Goal: Information Seeking & Learning: Learn about a topic

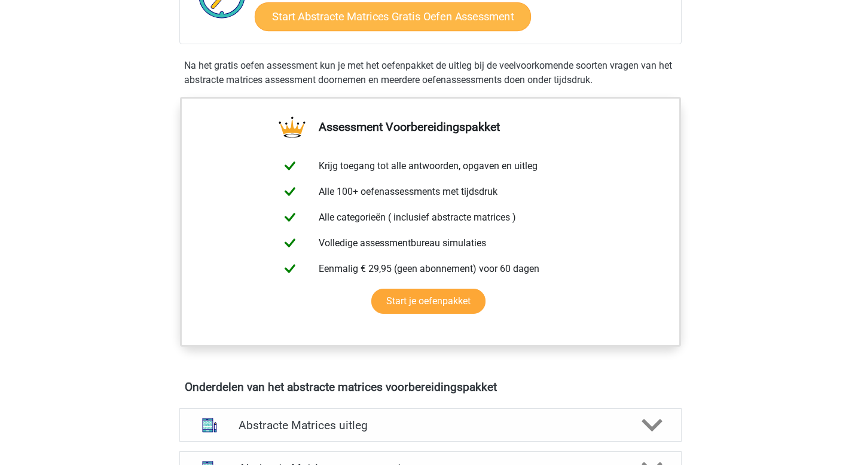
scroll to position [226, 0]
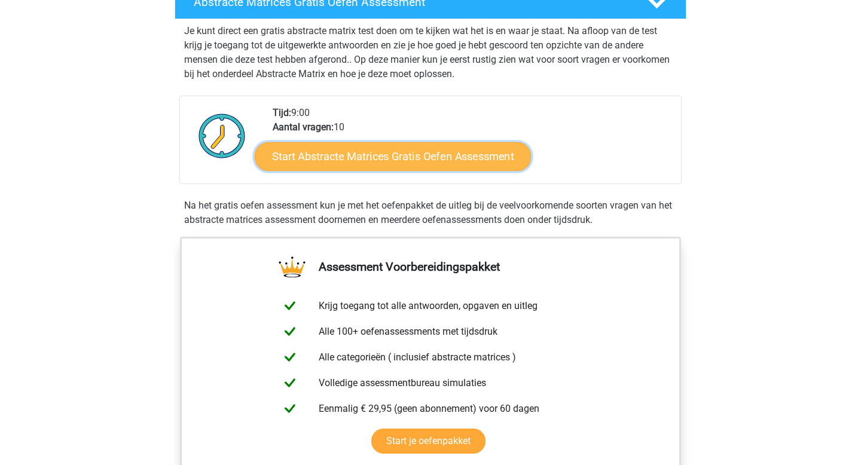
click at [369, 163] on link "Start Abstracte Matrices Gratis Oefen Assessment" at bounding box center [393, 156] width 276 height 29
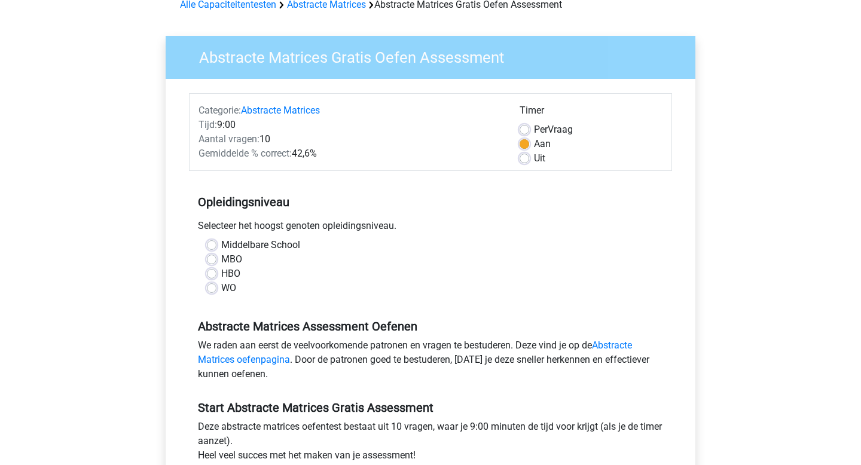
scroll to position [63, 0]
click at [221, 270] on label "HBO" at bounding box center [230, 273] width 19 height 14
click at [211, 270] on input "HBO" at bounding box center [212, 272] width 10 height 12
radio input "true"
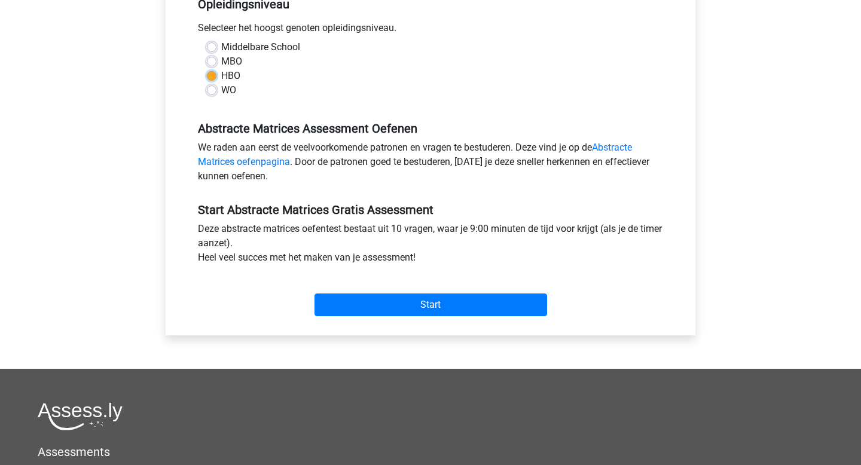
scroll to position [261, 0]
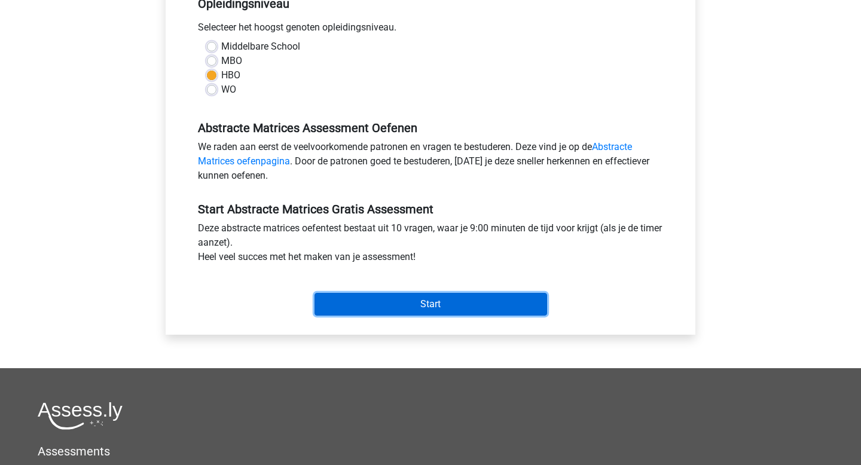
click at [380, 296] on input "Start" at bounding box center [430, 304] width 233 height 23
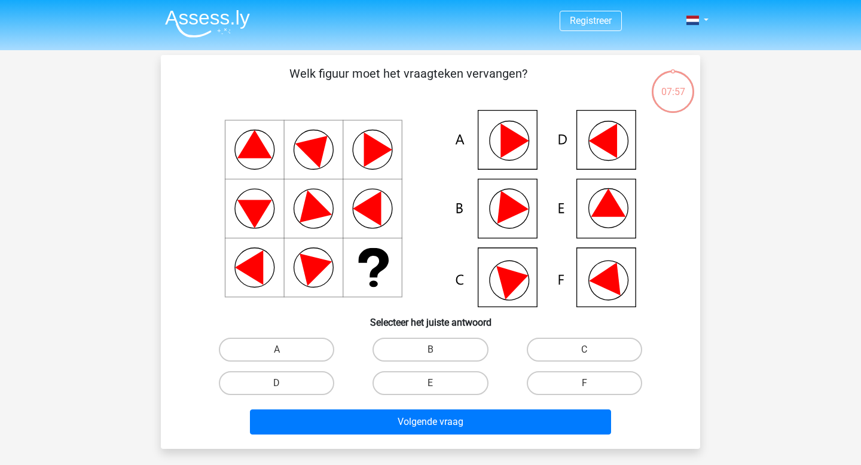
click at [517, 227] on icon at bounding box center [431, 208] width 482 height 197
click at [415, 363] on div "B" at bounding box center [430, 349] width 154 height 33
click at [425, 347] on label "B" at bounding box center [429, 350] width 115 height 24
click at [430, 350] on input "B" at bounding box center [434, 354] width 8 height 8
radio input "true"
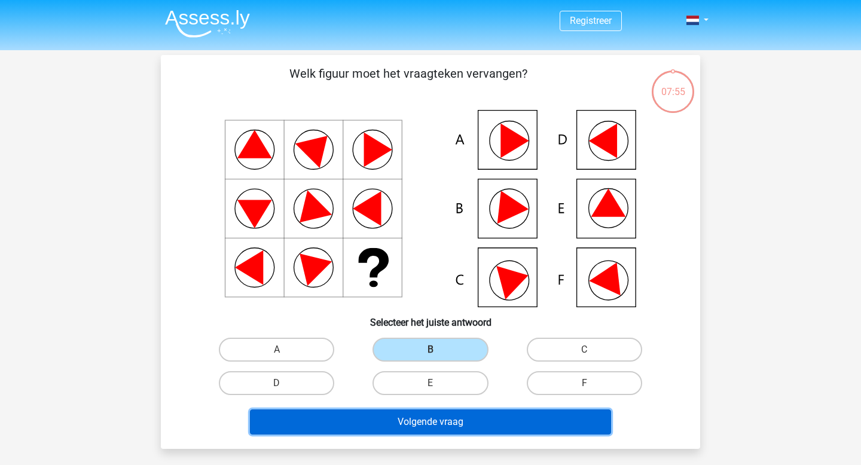
click at [421, 430] on button "Volgende vraag" at bounding box center [431, 421] width 362 height 25
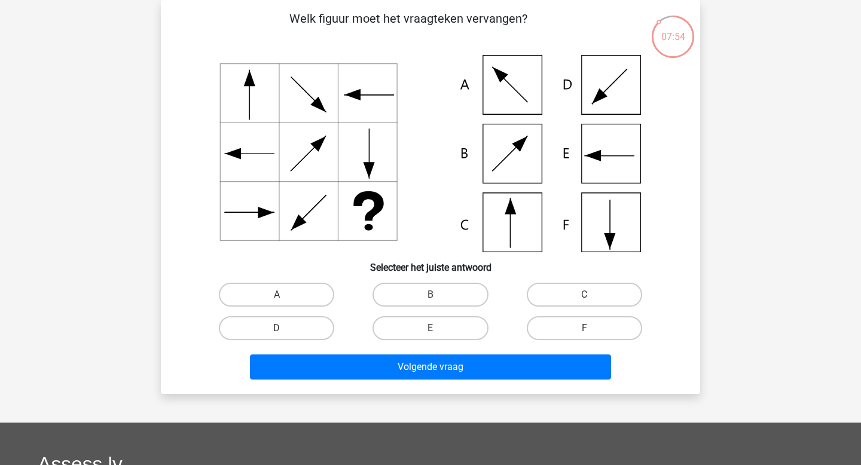
scroll to position [33, 0]
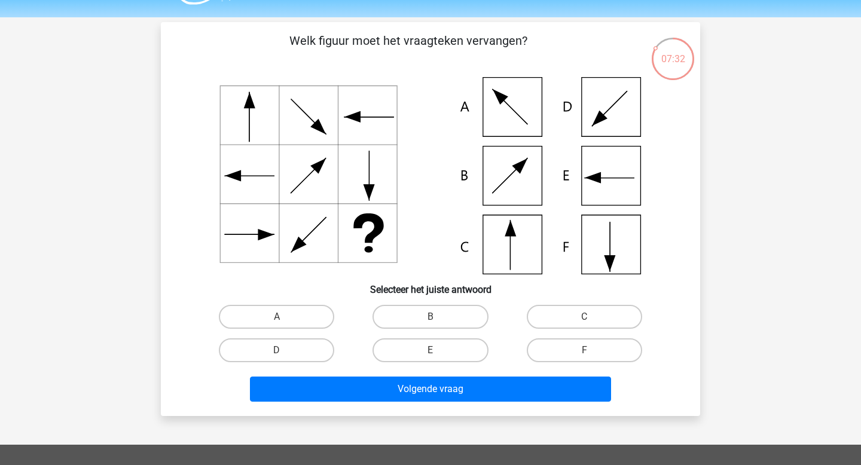
click at [490, 232] on icon at bounding box center [431, 175] width 482 height 197
click at [564, 312] on label "C" at bounding box center [584, 317] width 115 height 24
click at [584, 317] on input "C" at bounding box center [588, 321] width 8 height 8
radio input "true"
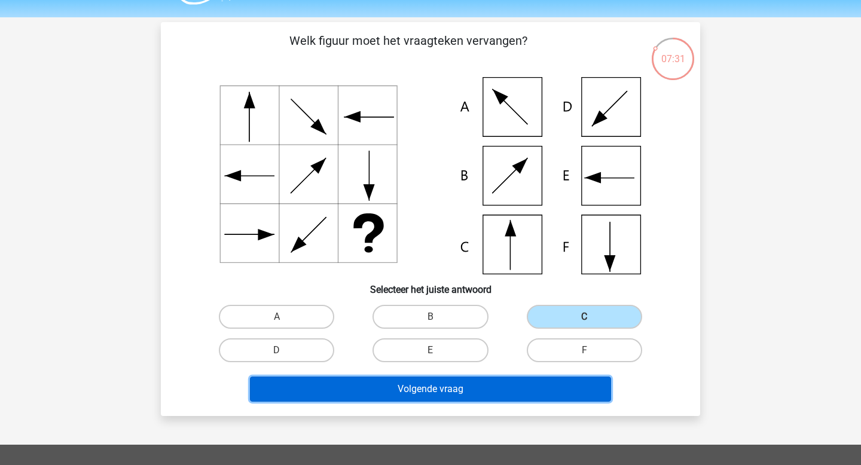
click at [493, 381] on button "Volgende vraag" at bounding box center [431, 389] width 362 height 25
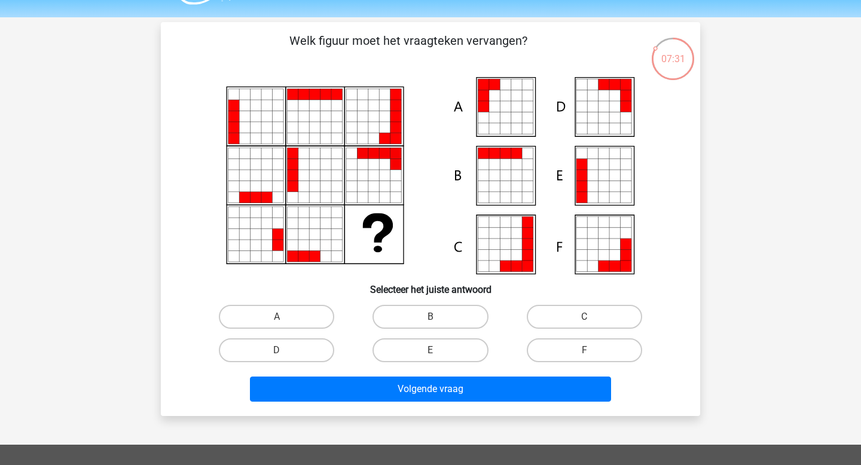
scroll to position [55, 0]
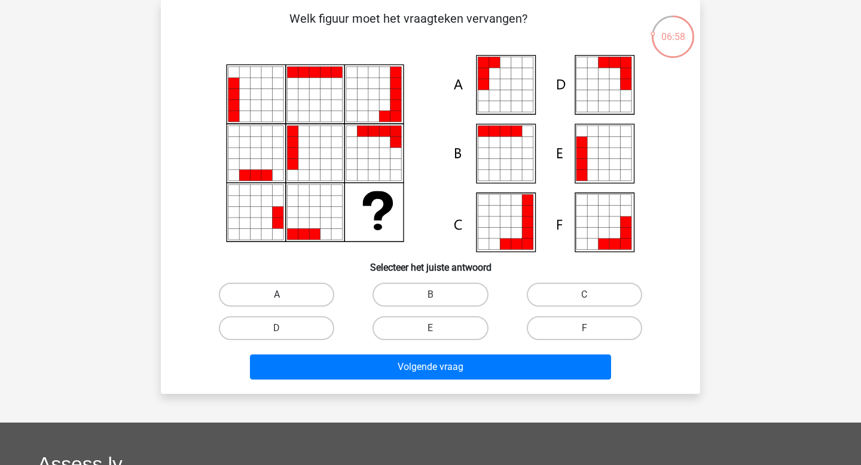
click at [304, 304] on label "A" at bounding box center [276, 295] width 115 height 24
click at [285, 302] on input "A" at bounding box center [281, 299] width 8 height 8
radio input "true"
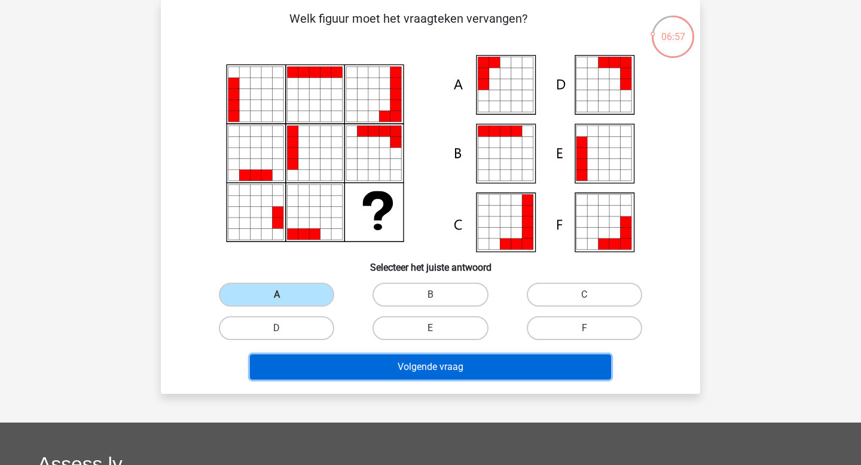
click at [354, 358] on button "Volgende vraag" at bounding box center [431, 366] width 362 height 25
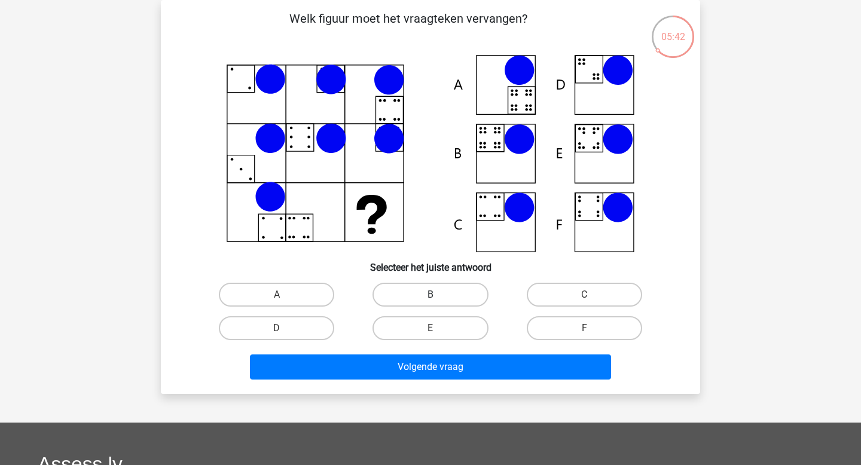
click at [430, 287] on label "B" at bounding box center [429, 295] width 115 height 24
click at [430, 295] on input "B" at bounding box center [434, 299] width 8 height 8
radio input "true"
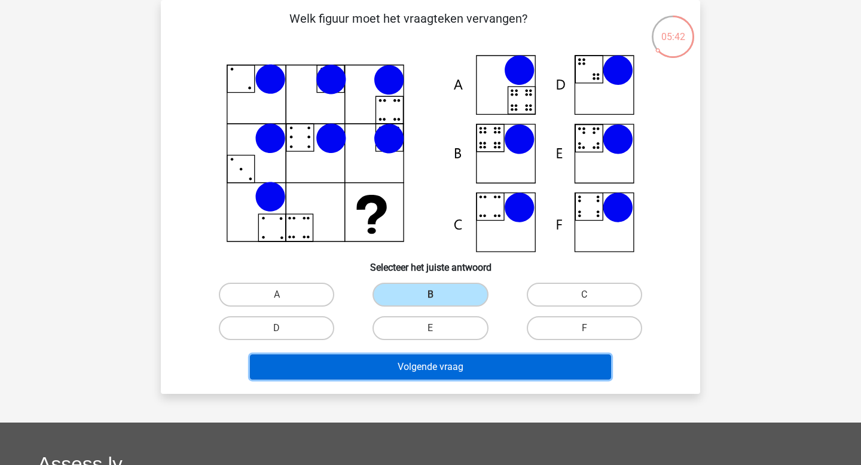
click at [429, 372] on button "Volgende vraag" at bounding box center [431, 366] width 362 height 25
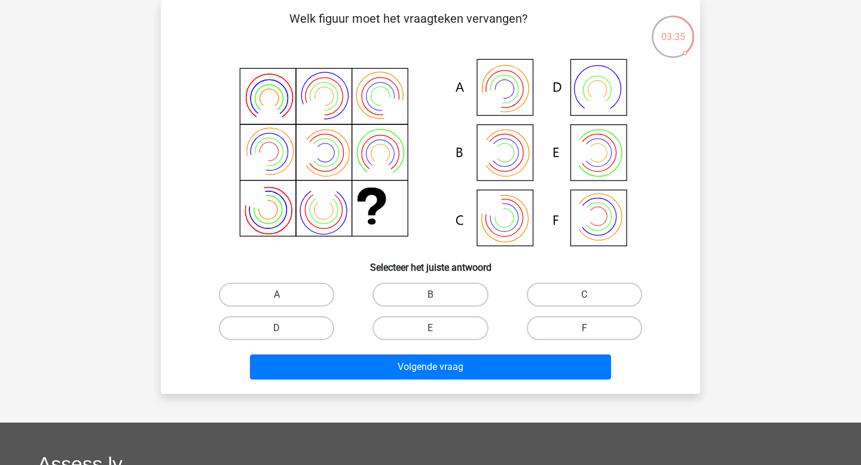
click at [507, 159] on icon at bounding box center [431, 153] width 482 height 197
click at [430, 289] on label "B" at bounding box center [429, 295] width 115 height 24
click at [430, 295] on input "B" at bounding box center [434, 299] width 8 height 8
radio input "true"
click at [424, 354] on div "Volgende vraag" at bounding box center [430, 364] width 501 height 39
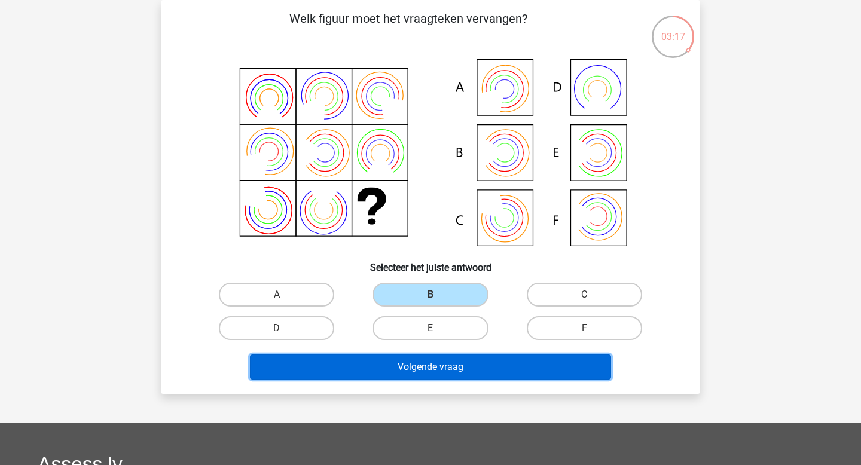
click at [424, 364] on button "Volgende vraag" at bounding box center [431, 366] width 362 height 25
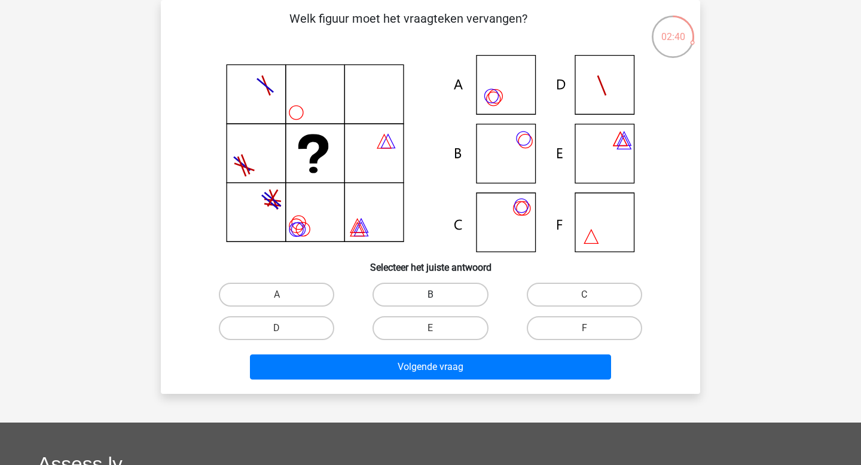
click at [437, 294] on label "B" at bounding box center [429, 295] width 115 height 24
click at [437, 295] on input "B" at bounding box center [434, 299] width 8 height 8
radio input "true"
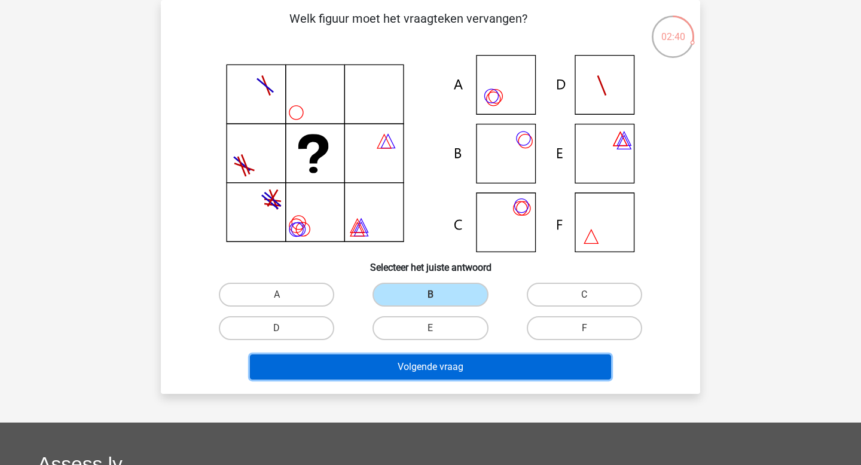
click at [440, 360] on button "Volgende vraag" at bounding box center [431, 366] width 362 height 25
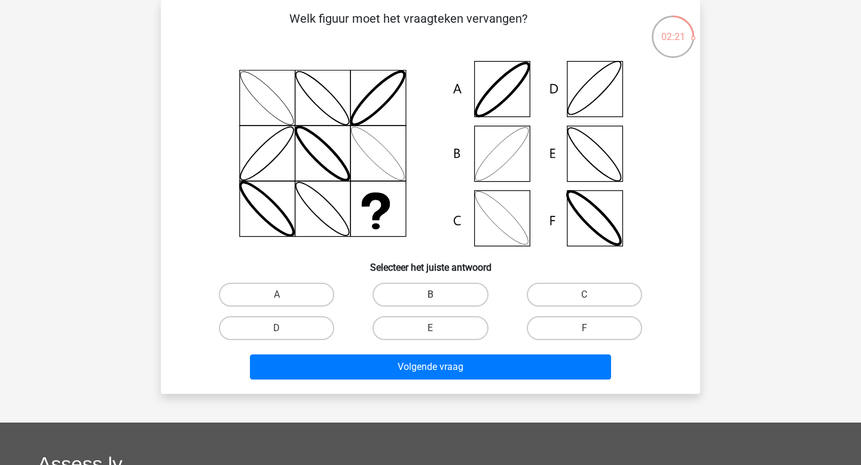
click at [425, 298] on label "B" at bounding box center [429, 295] width 115 height 24
click at [430, 298] on input "B" at bounding box center [434, 299] width 8 height 8
radio input "true"
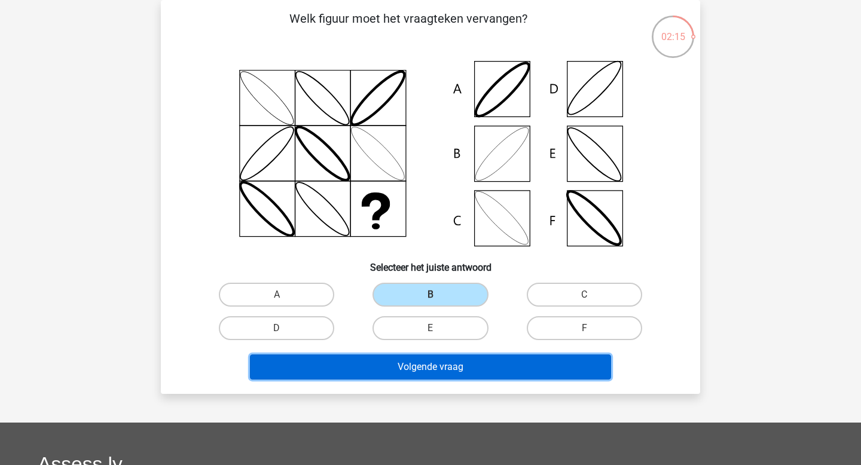
click at [429, 366] on button "Volgende vraag" at bounding box center [431, 366] width 362 height 25
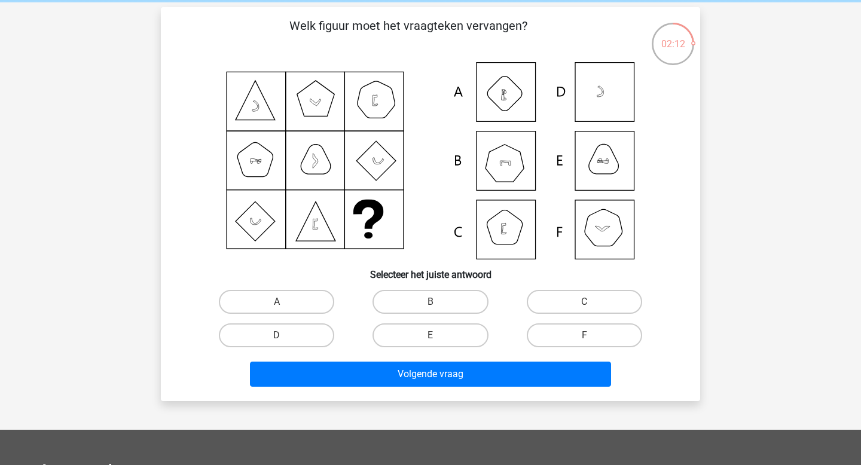
scroll to position [47, 0]
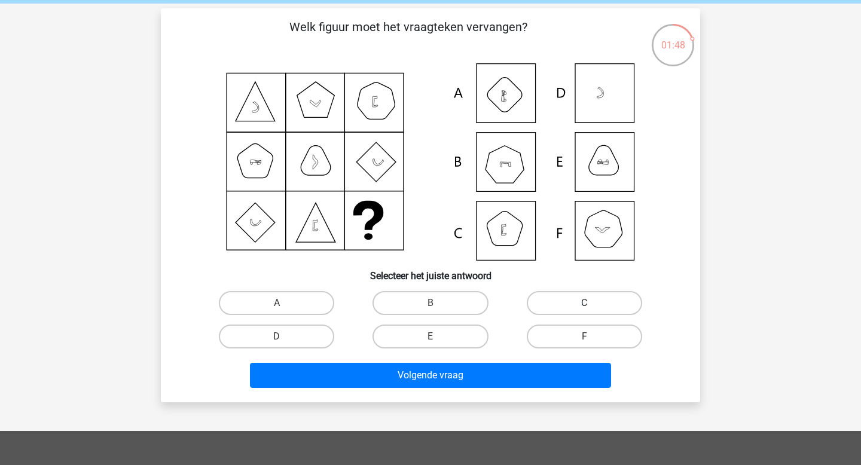
click at [545, 309] on label "C" at bounding box center [584, 303] width 115 height 24
click at [584, 309] on input "C" at bounding box center [588, 307] width 8 height 8
radio input "true"
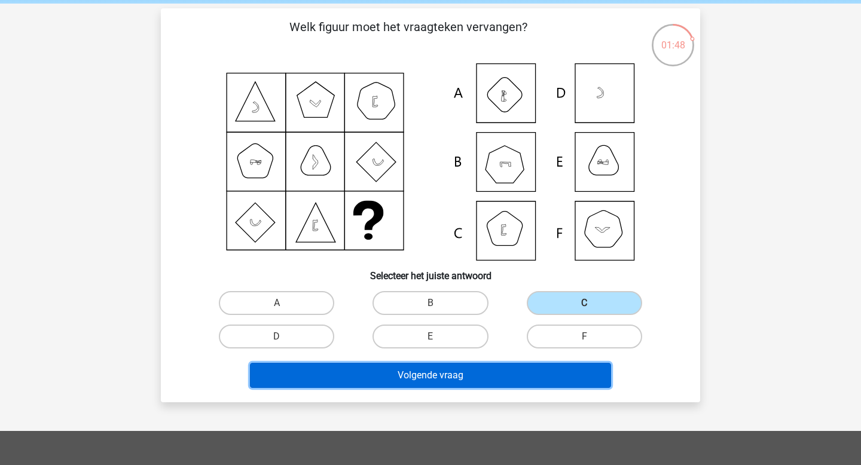
click at [500, 368] on button "Volgende vraag" at bounding box center [431, 375] width 362 height 25
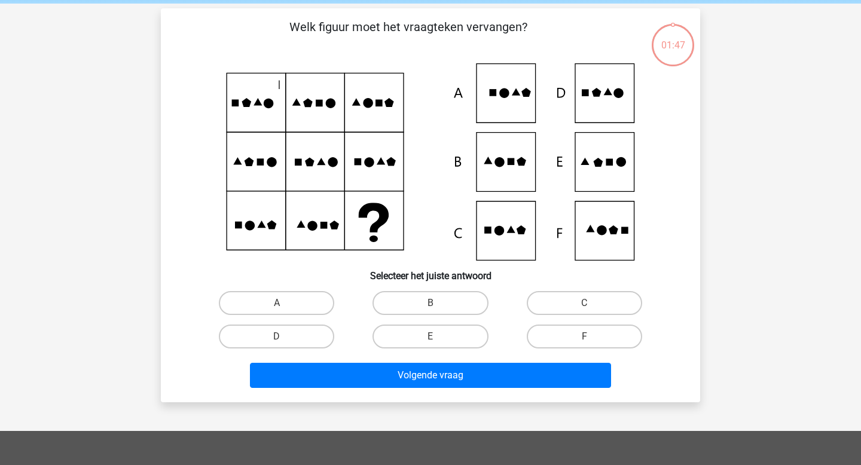
scroll to position [55, 0]
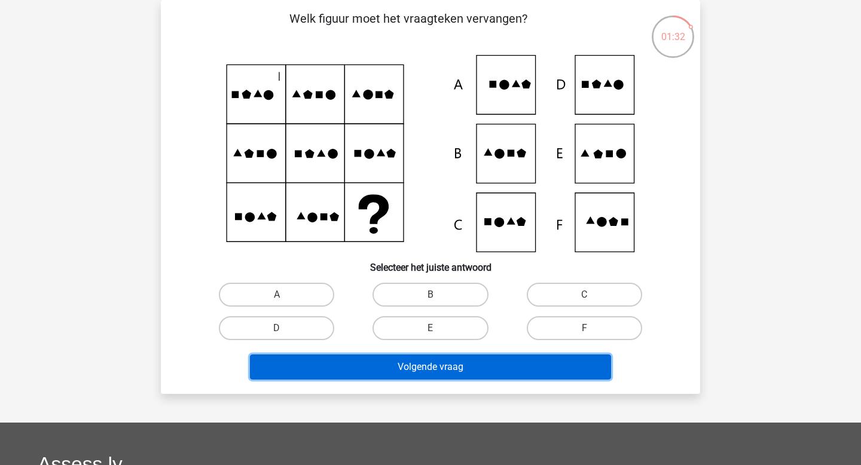
click at [380, 368] on button "Volgende vraag" at bounding box center [431, 366] width 362 height 25
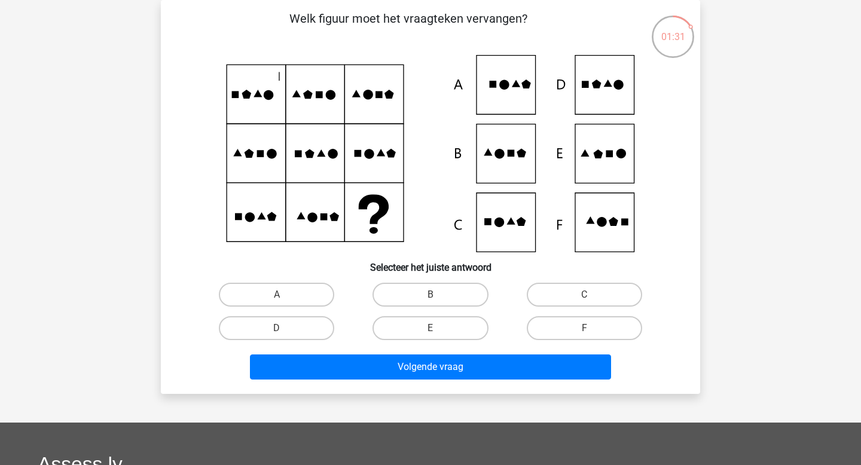
click at [357, 313] on div "E" at bounding box center [430, 327] width 154 height 33
click at [415, 341] on div "E" at bounding box center [430, 327] width 154 height 33
click at [416, 334] on label "E" at bounding box center [429, 328] width 115 height 24
click at [430, 334] on input "E" at bounding box center [434, 332] width 8 height 8
radio input "true"
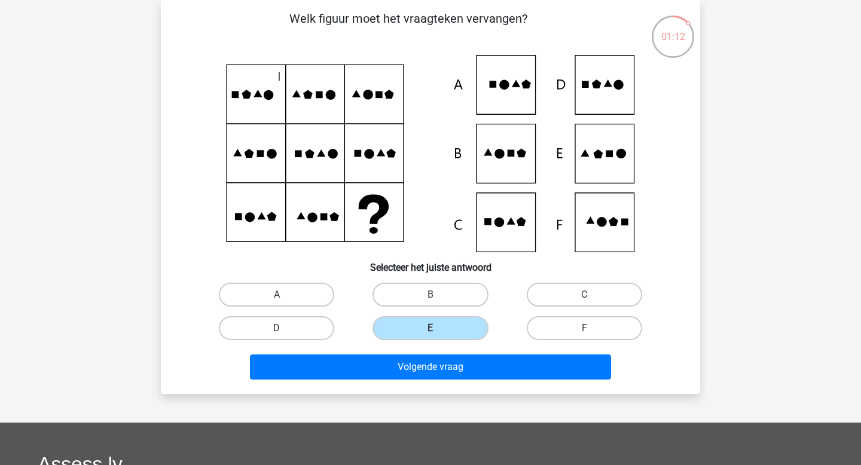
click at [417, 381] on div "Volgende vraag" at bounding box center [430, 369] width 461 height 30
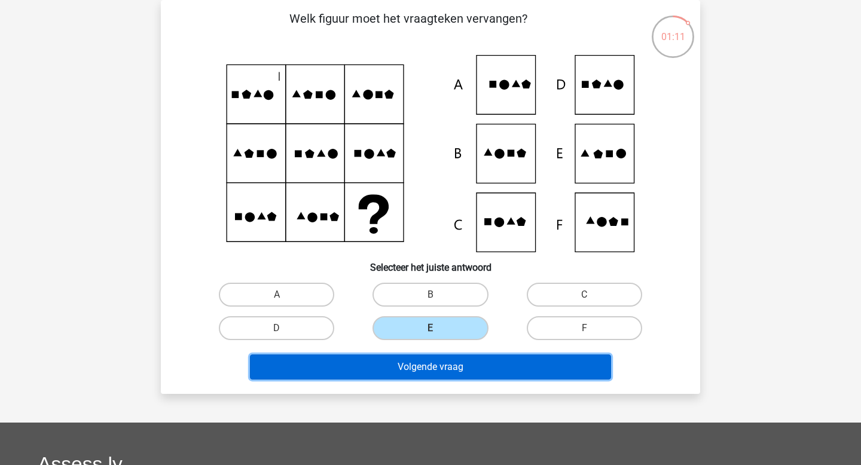
click at [418, 374] on button "Volgende vraag" at bounding box center [431, 366] width 362 height 25
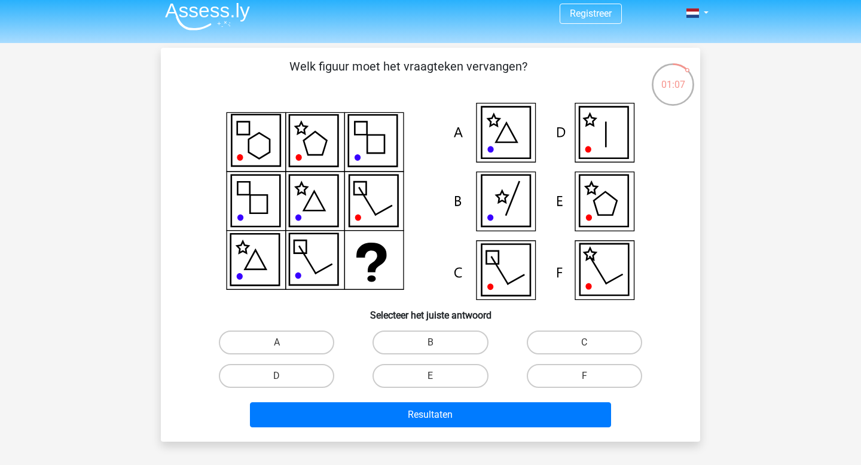
scroll to position [25, 0]
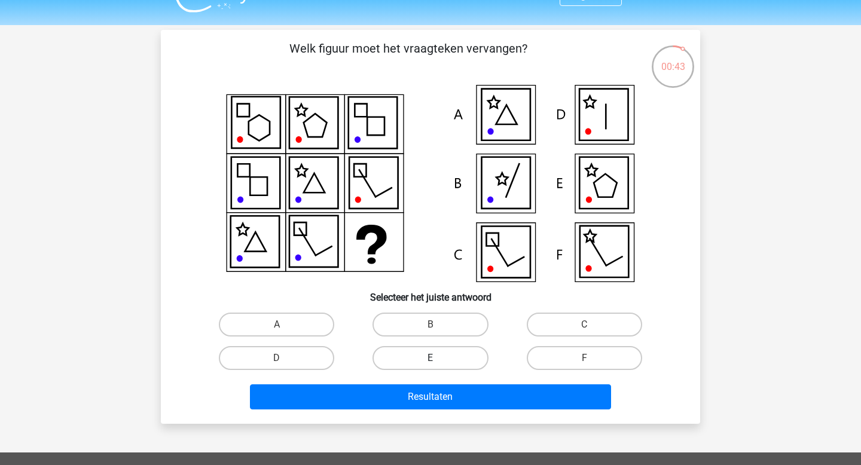
click at [467, 349] on label "E" at bounding box center [429, 358] width 115 height 24
click at [438, 358] on input "E" at bounding box center [434, 362] width 8 height 8
radio input "true"
click at [448, 412] on div "Resultaten" at bounding box center [430, 399] width 461 height 30
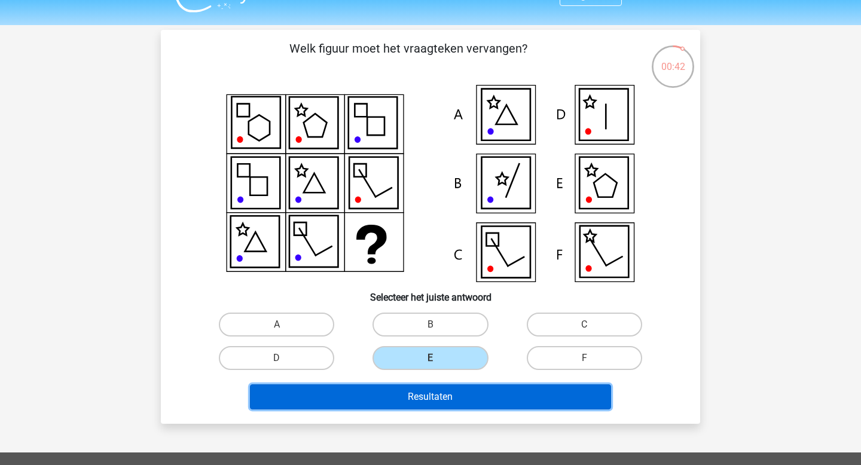
click at [448, 398] on button "Resultaten" at bounding box center [431, 396] width 362 height 25
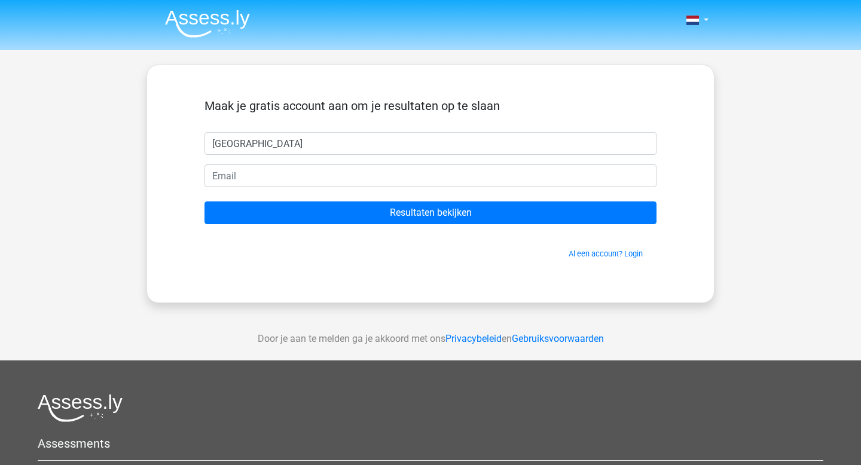
type input "milan"
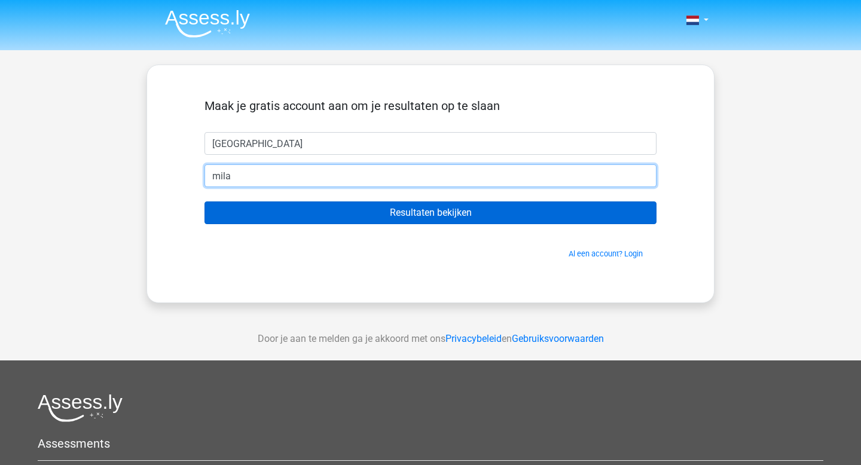
type input "MilanDHolman@gmail.com"
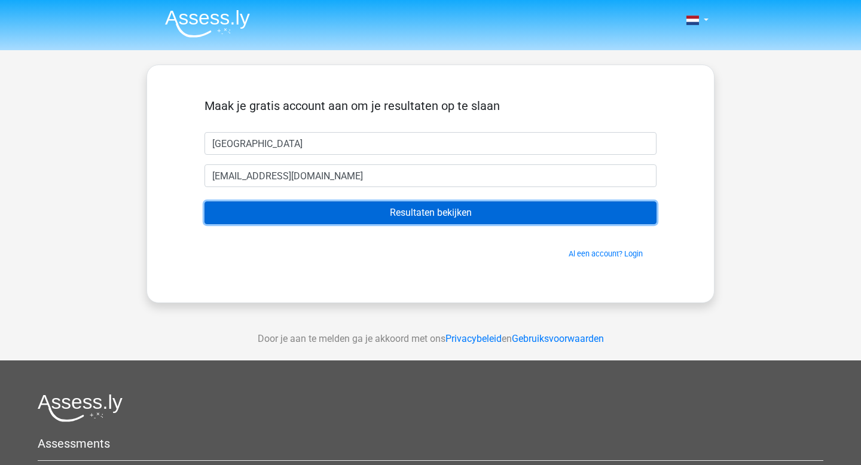
click at [362, 212] on input "Resultaten bekijken" at bounding box center [430, 212] width 452 height 23
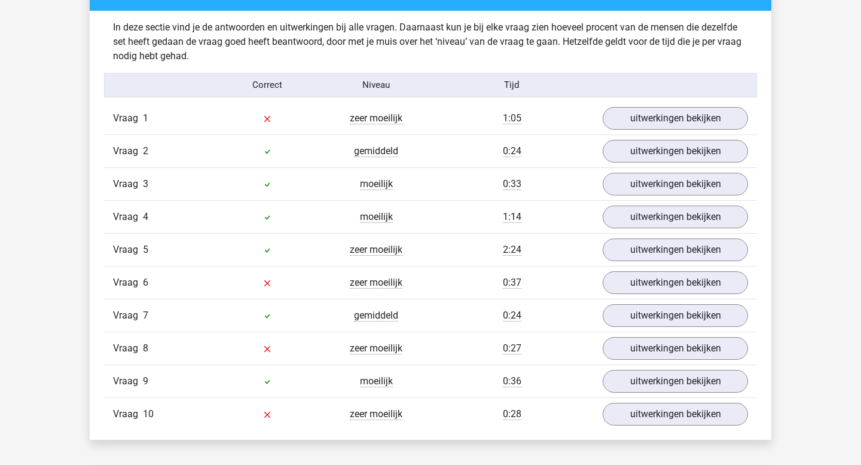
scroll to position [919, 0]
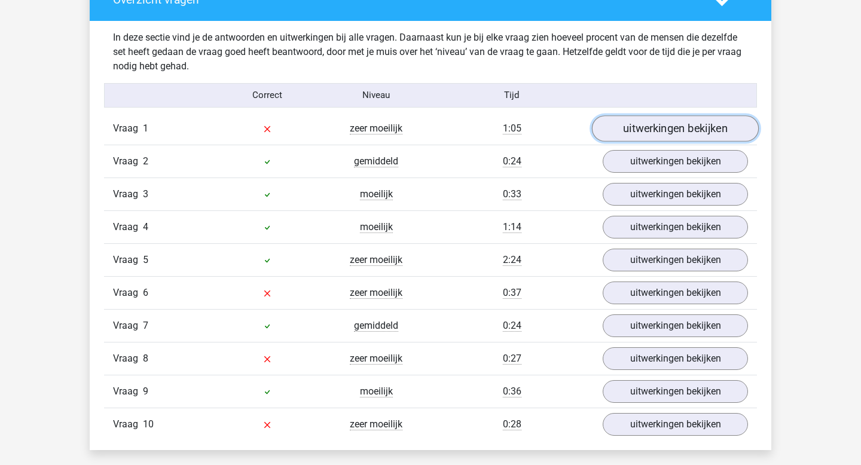
click at [629, 128] on link "uitwerkingen bekijken" at bounding box center [675, 128] width 167 height 26
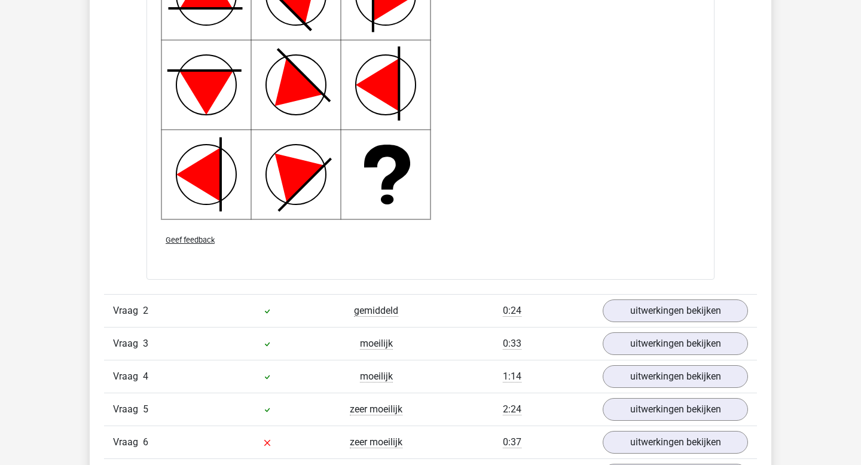
scroll to position [1561, 0]
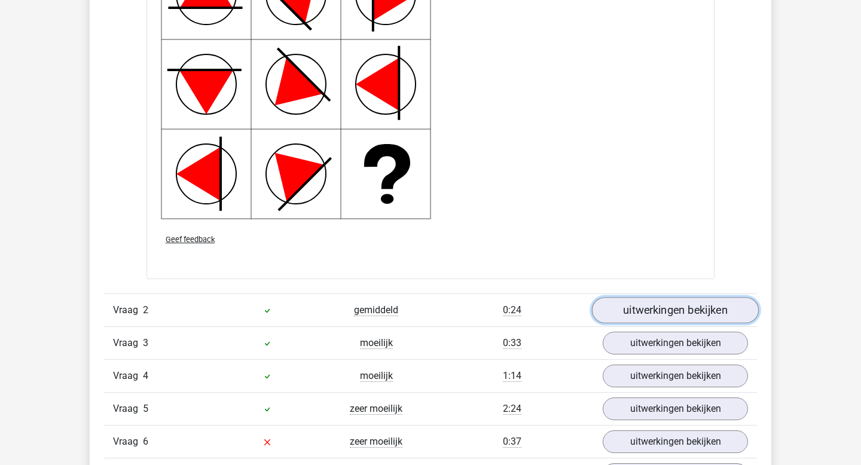
click at [628, 310] on link "uitwerkingen bekijken" at bounding box center [675, 310] width 167 height 26
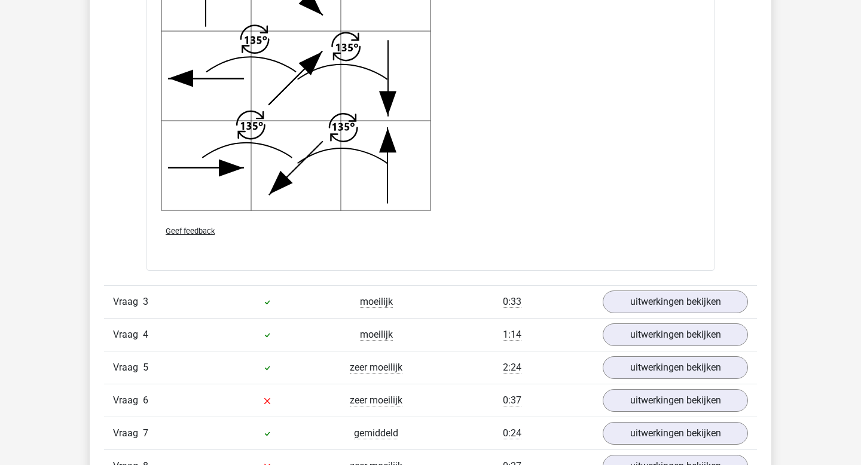
scroll to position [2383, 0]
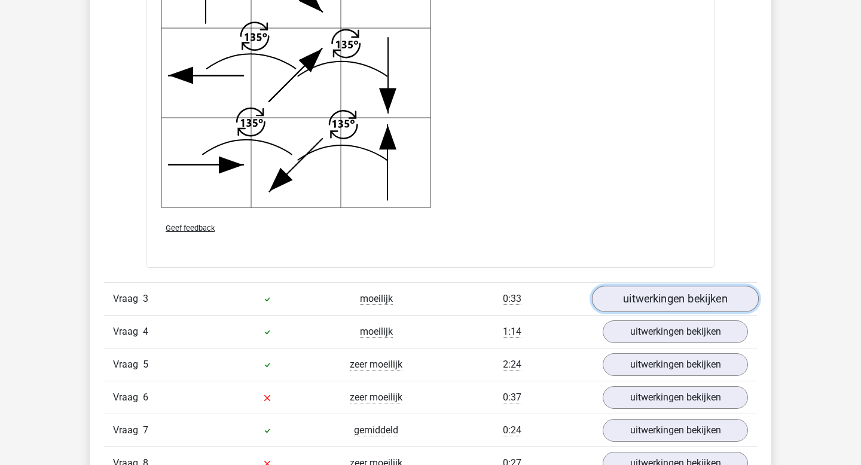
click at [631, 300] on link "uitwerkingen bekijken" at bounding box center [675, 299] width 167 height 26
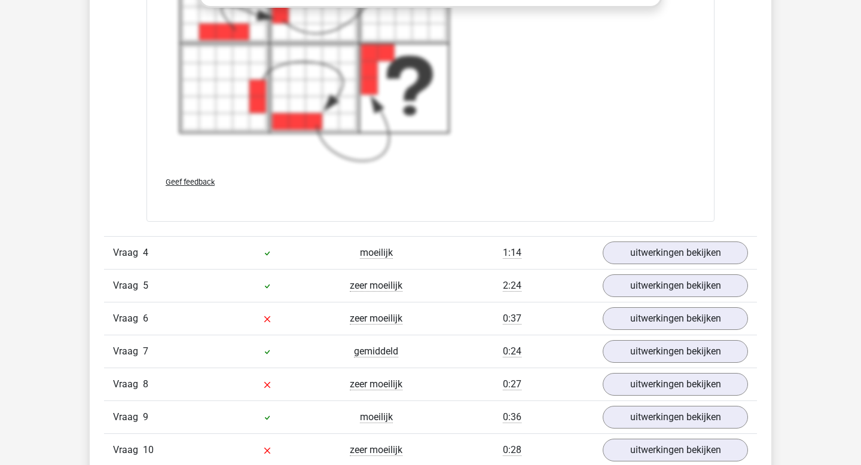
scroll to position [3345, 0]
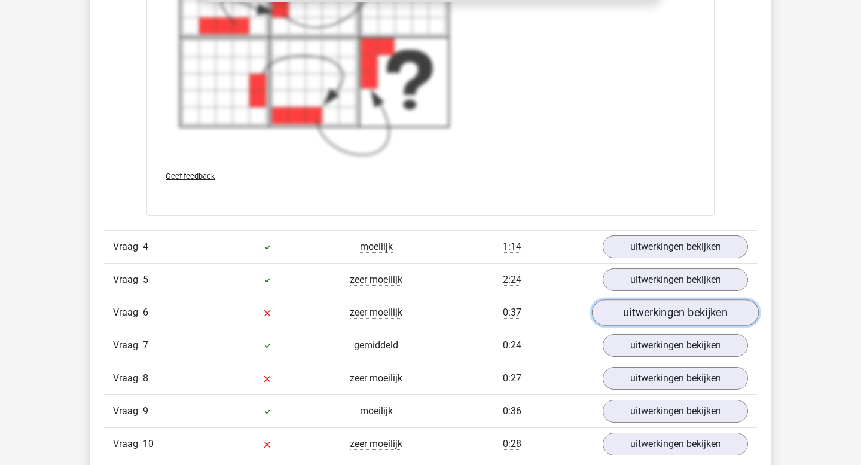
click at [652, 310] on link "uitwerkingen bekijken" at bounding box center [675, 313] width 167 height 26
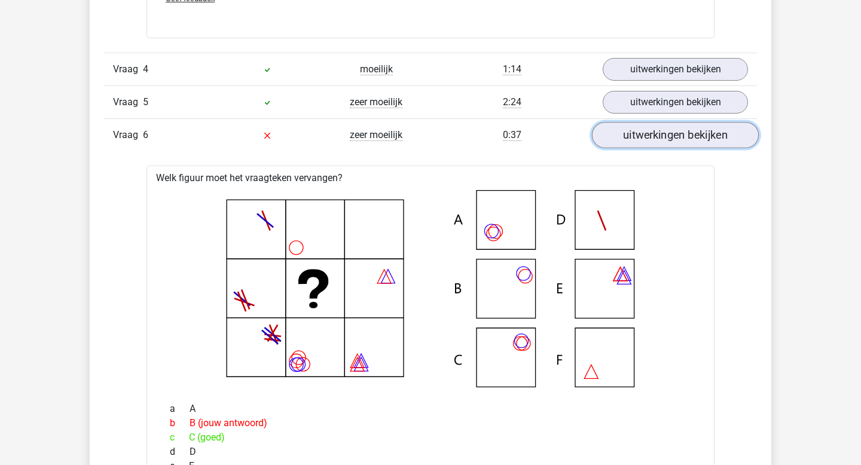
scroll to position [3496, 0]
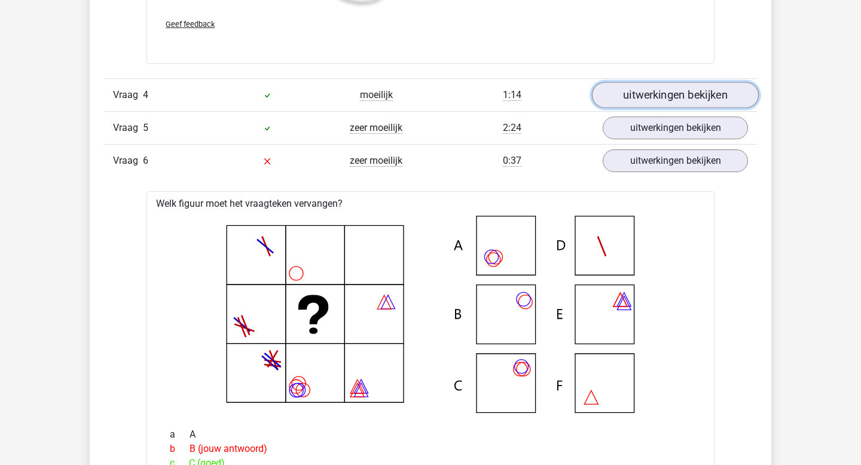
click at [652, 100] on link "uitwerkingen bekijken" at bounding box center [675, 95] width 167 height 26
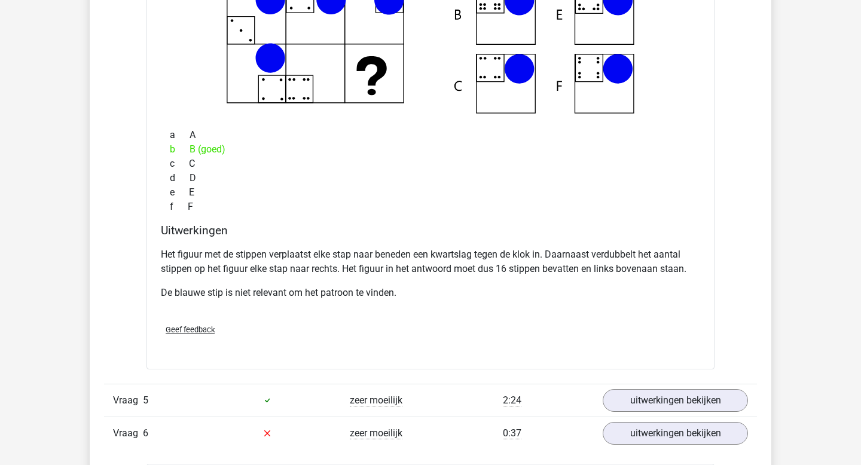
scroll to position [3740, 0]
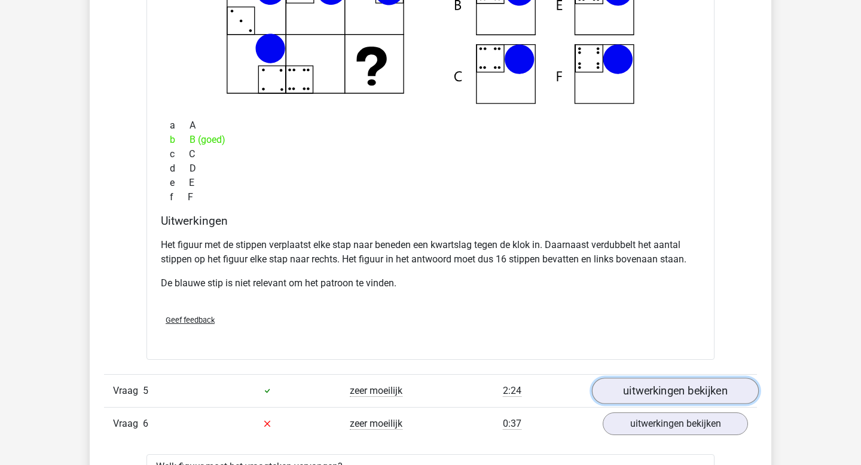
click at [663, 381] on link "uitwerkingen bekijken" at bounding box center [675, 391] width 167 height 26
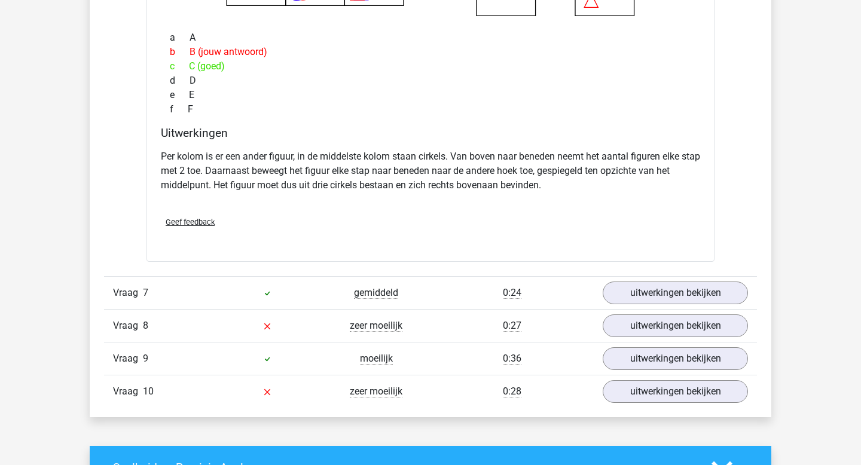
scroll to position [5213, 0]
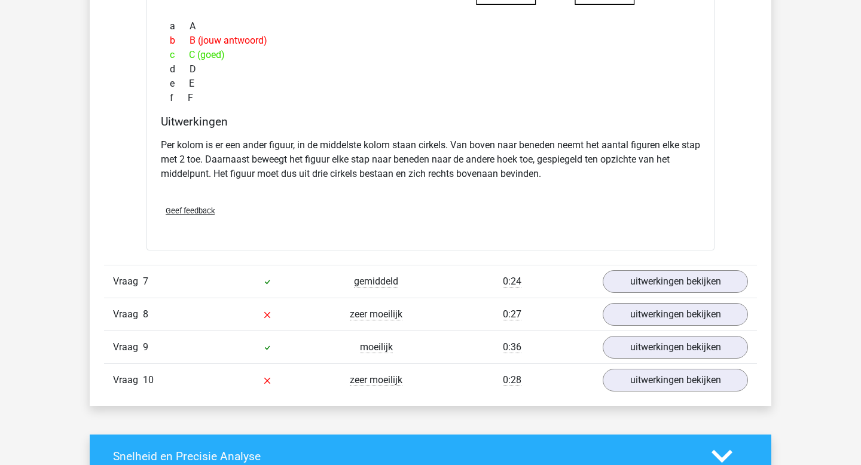
click at [645, 295] on div "Vraag 7 gemiddeld 0:24 uitwerkingen bekijken" at bounding box center [430, 281] width 653 height 33
click at [645, 285] on link "uitwerkingen bekijken" at bounding box center [675, 281] width 167 height 26
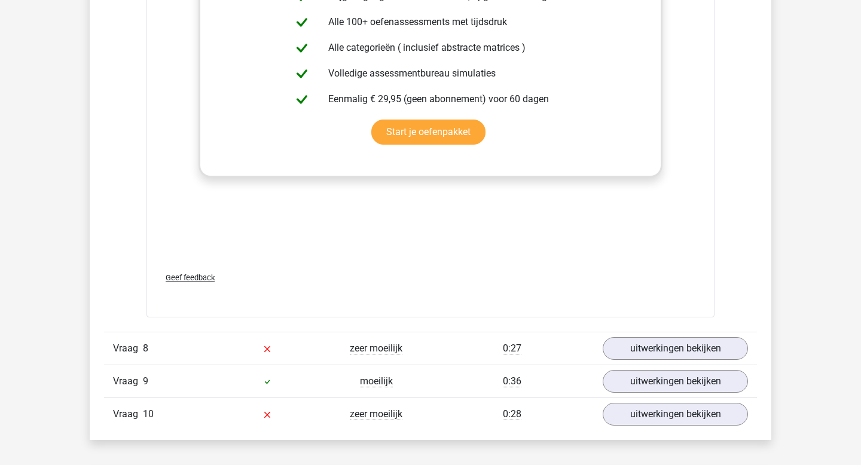
scroll to position [5998, 0]
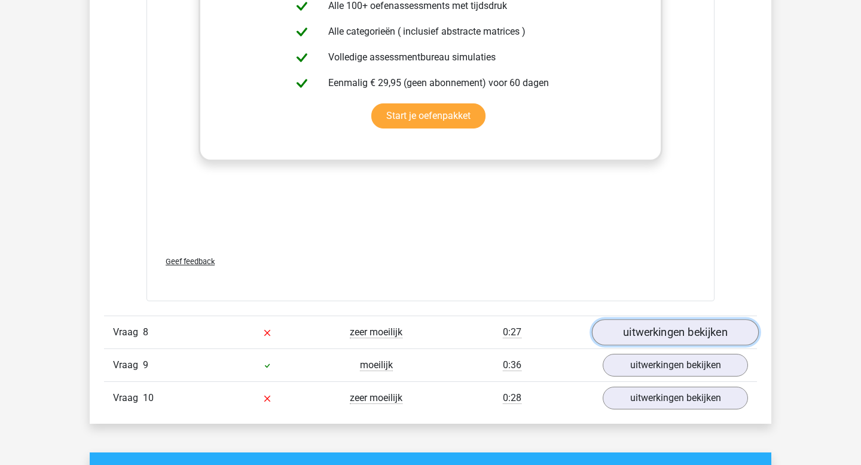
click at [654, 332] on link "uitwerkingen bekijken" at bounding box center [675, 332] width 167 height 26
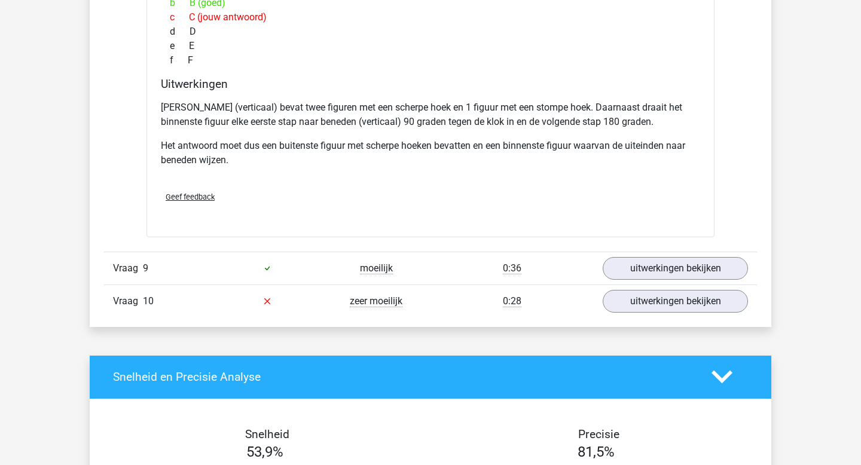
scroll to position [6636, 0]
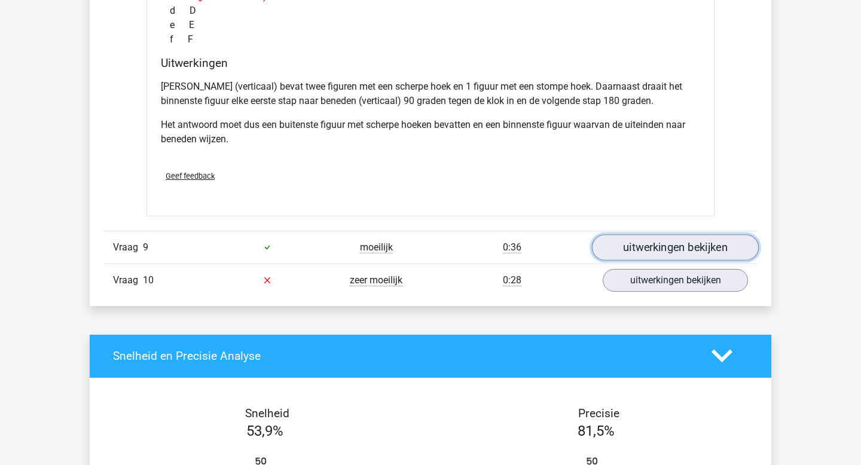
click at [650, 240] on link "uitwerkingen bekijken" at bounding box center [675, 247] width 167 height 26
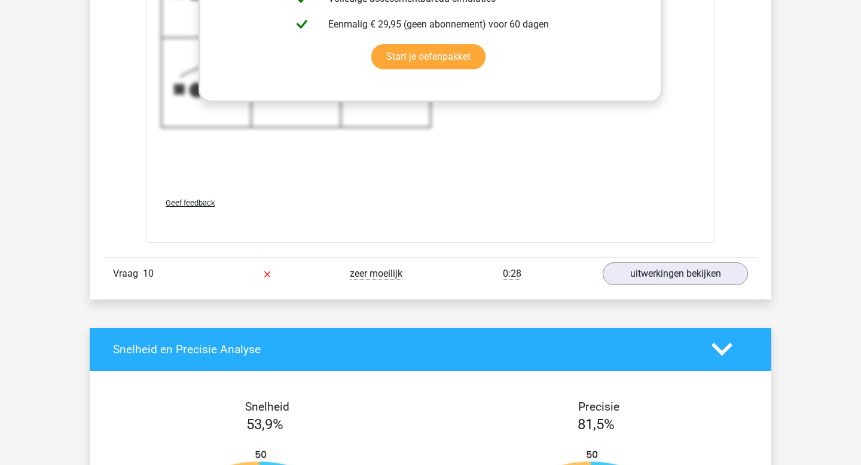
scroll to position [7452, 0]
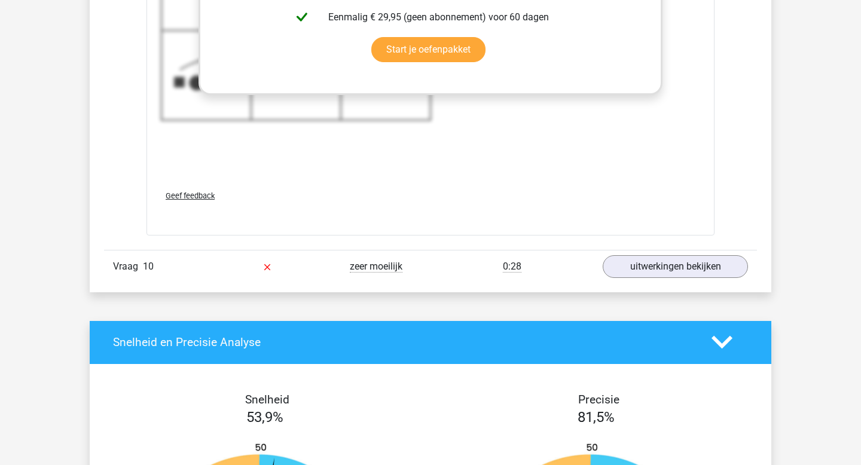
click at [655, 252] on div "Vraag 10 zeer moeilijk 0:28 uitwerkingen bekijken" at bounding box center [430, 266] width 653 height 33
click at [655, 269] on link "uitwerkingen bekijken" at bounding box center [675, 266] width 167 height 26
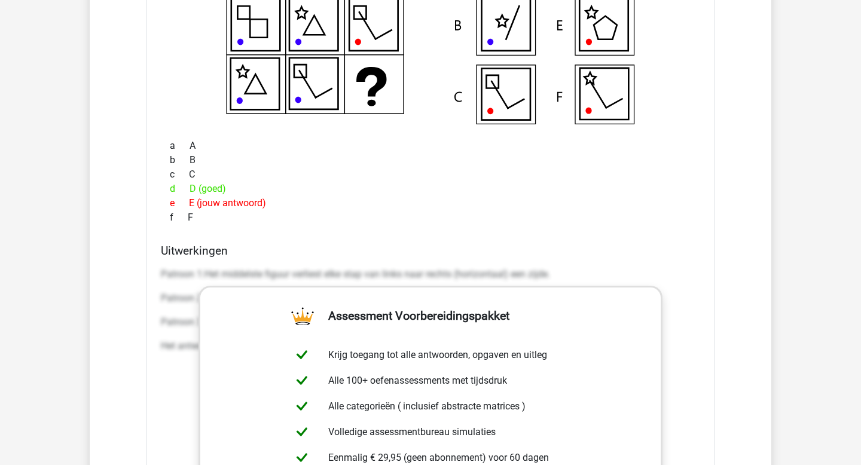
scroll to position [7845, 0]
